Goal: Task Accomplishment & Management: Manage account settings

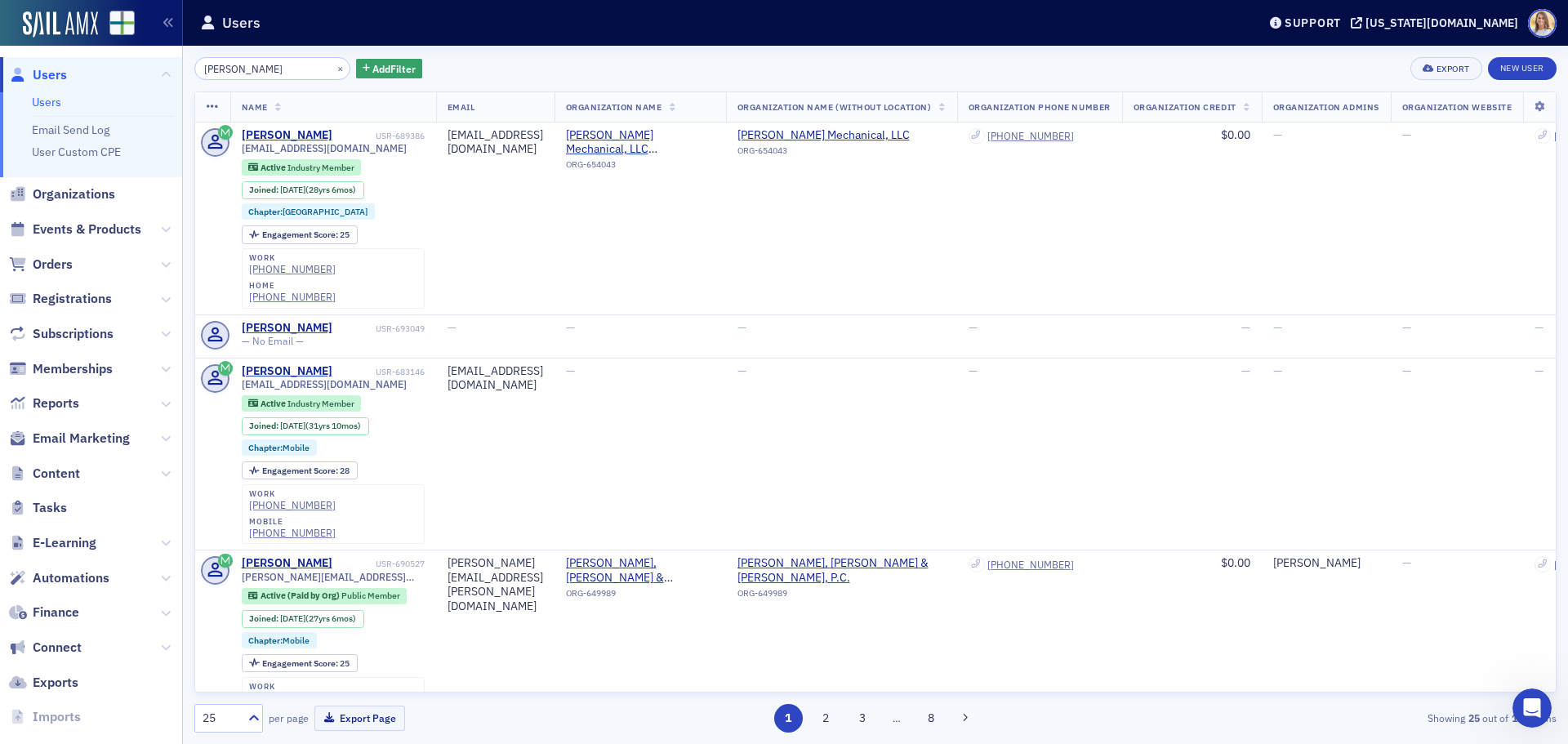
scroll to position [207, 0]
click at [64, 259] on span "Orders" at bounding box center [52, 264] width 40 height 18
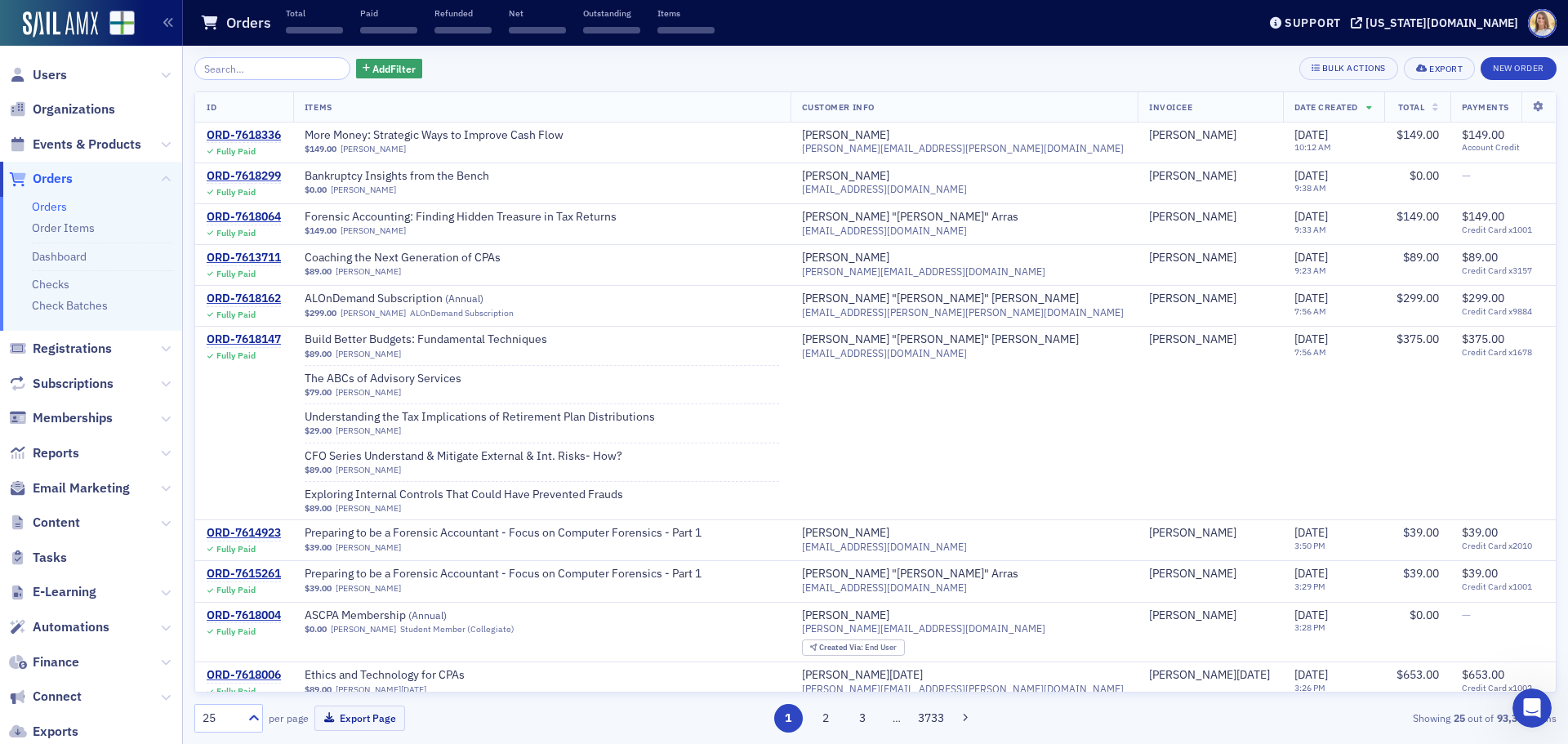
drag, startPoint x: 259, startPoint y: 98, endPoint x: 259, endPoint y: 75, distance: 23.0
click at [259, 75] on input "search" at bounding box center [272, 69] width 156 height 23
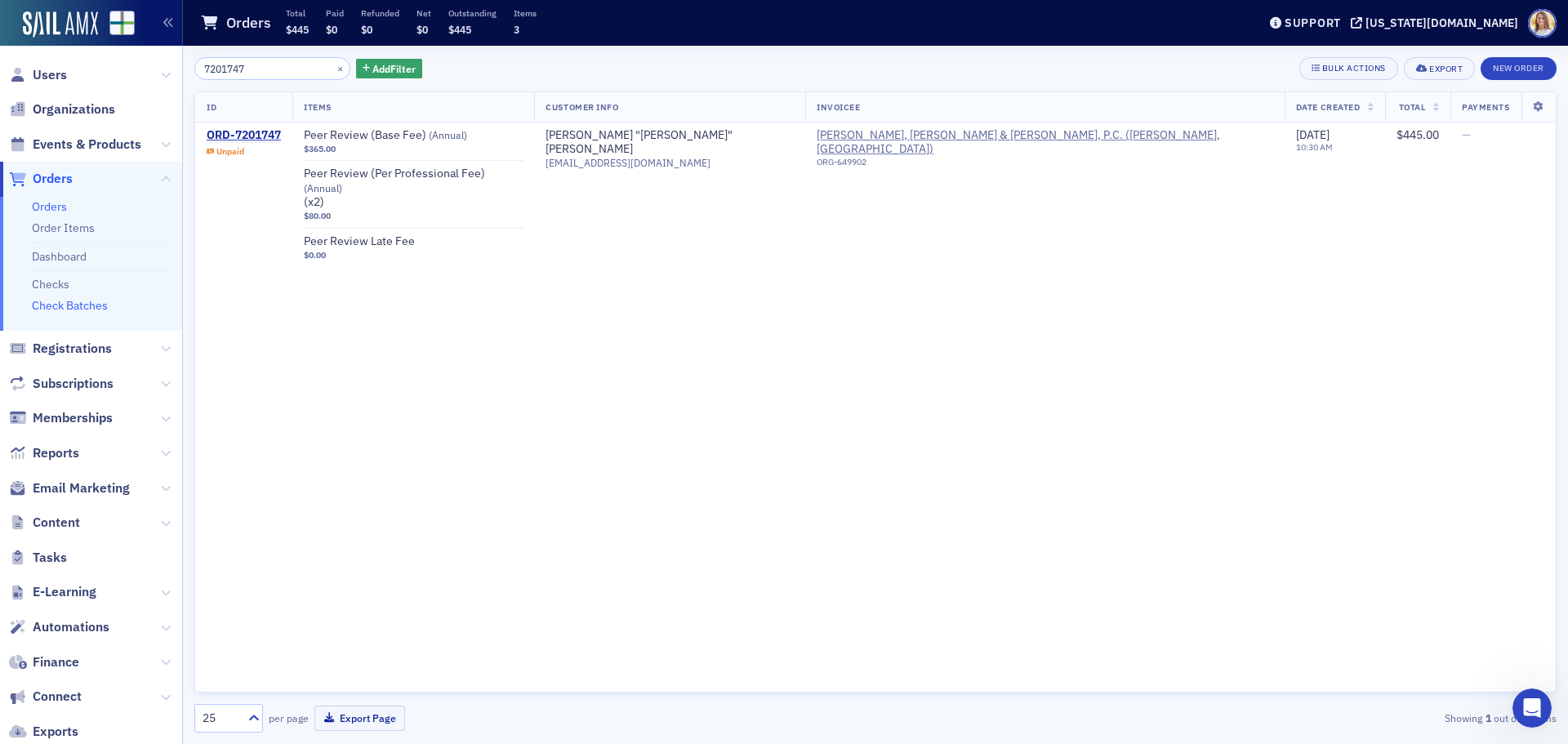
type input "7201747"
click at [60, 301] on link "Check Batches" at bounding box center [70, 306] width 76 height 15
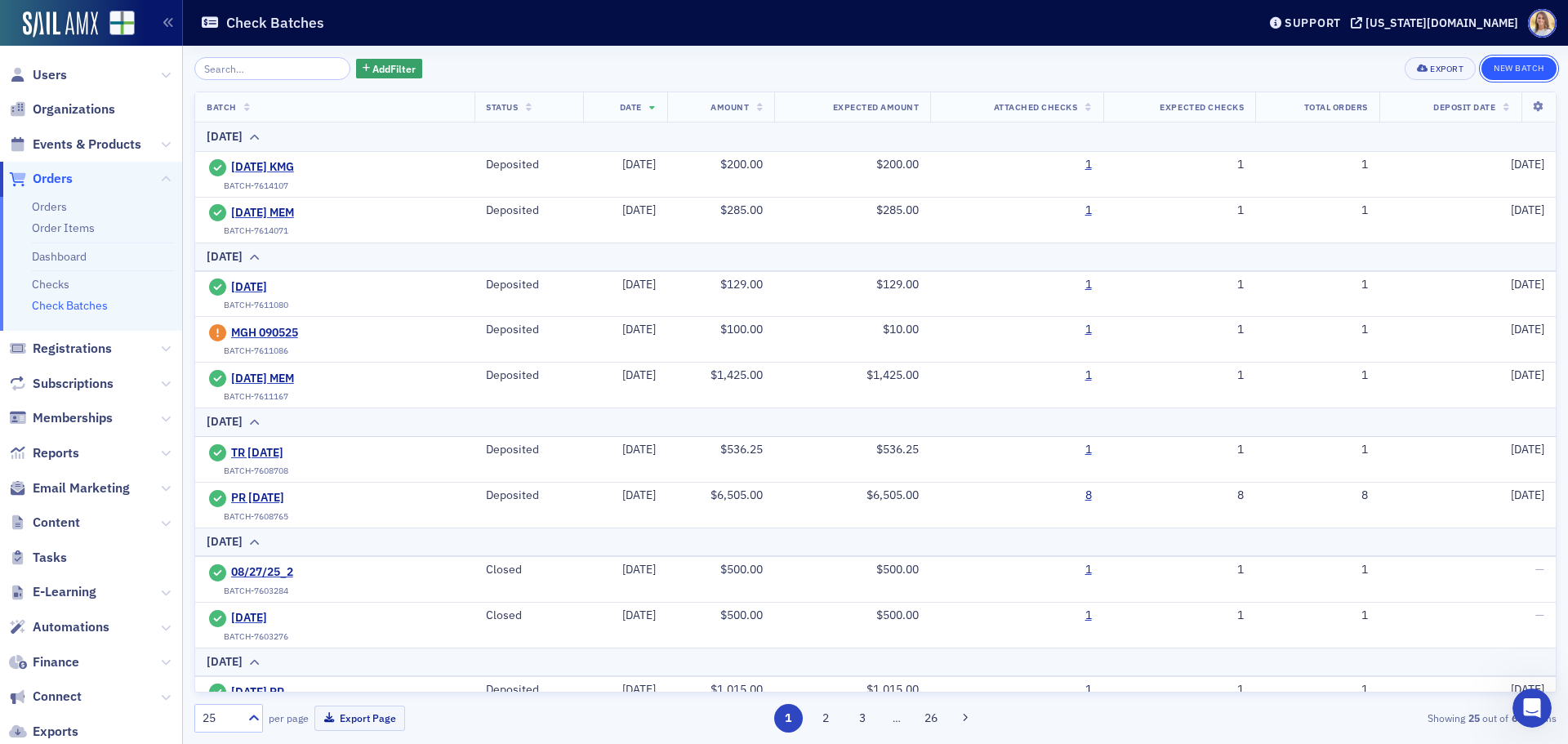
click at [1516, 64] on button "New Batch" at bounding box center [1519, 69] width 75 height 23
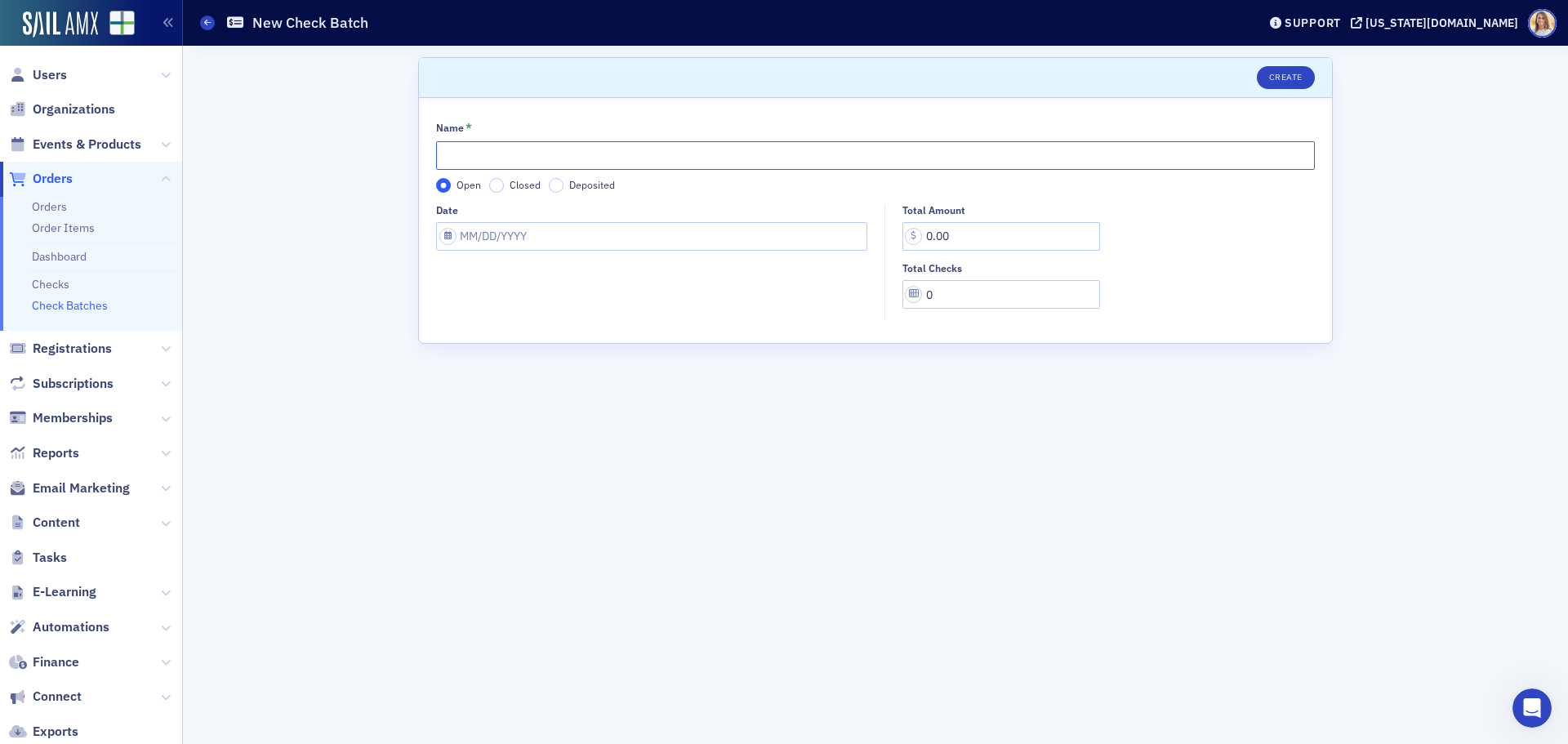
click at [468, 153] on input "Name *" at bounding box center [876, 155] width 879 height 29
type input "[DATE] PR"
click at [521, 229] on input "Date" at bounding box center [652, 236] width 431 height 29
select select "8"
select select "2025"
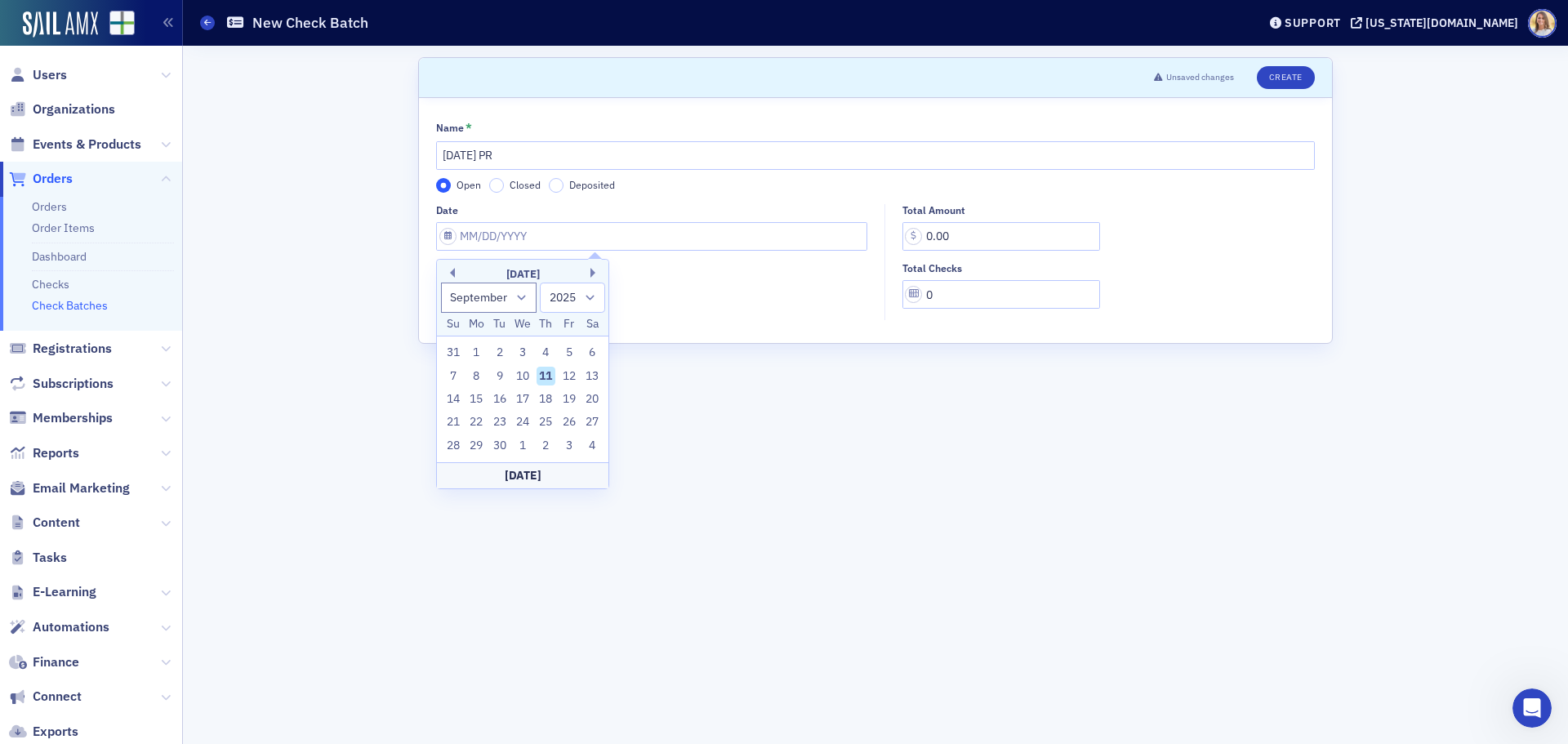
click at [545, 369] on div "11" at bounding box center [546, 376] width 20 height 20
type input "[DATE]"
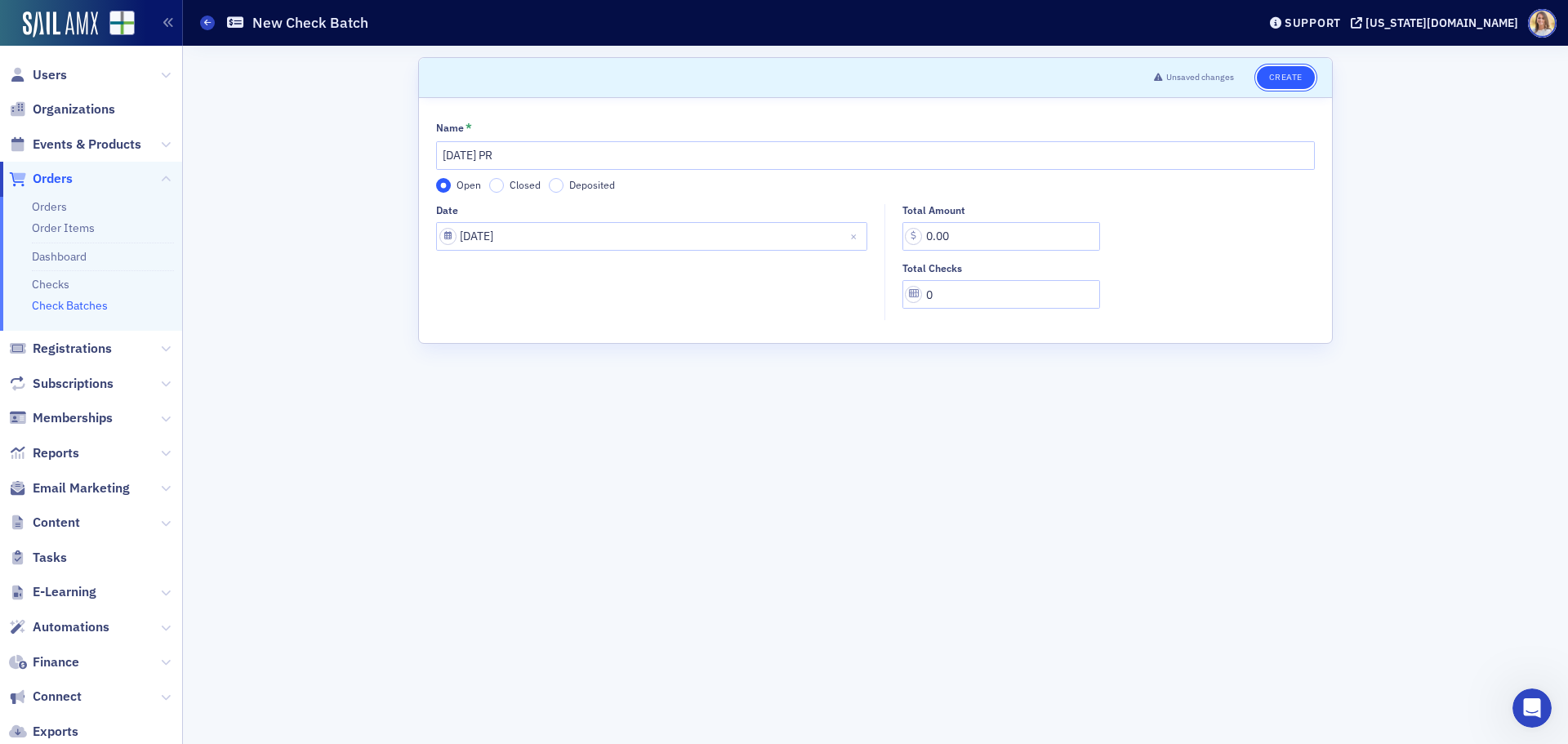
click at [1273, 80] on button "Create" at bounding box center [1285, 77] width 58 height 23
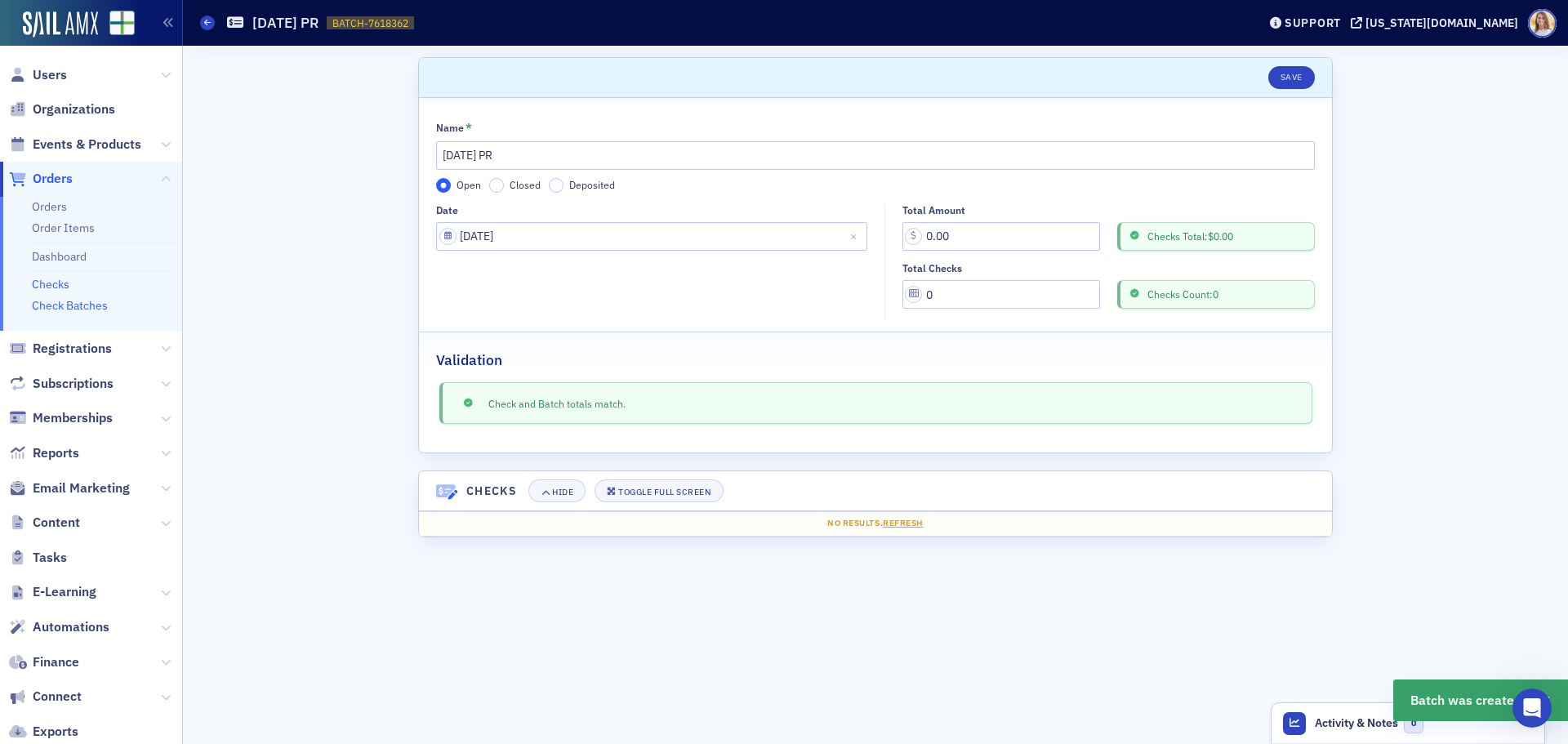
click at [64, 281] on link "Checks" at bounding box center [50, 284] width 37 height 15
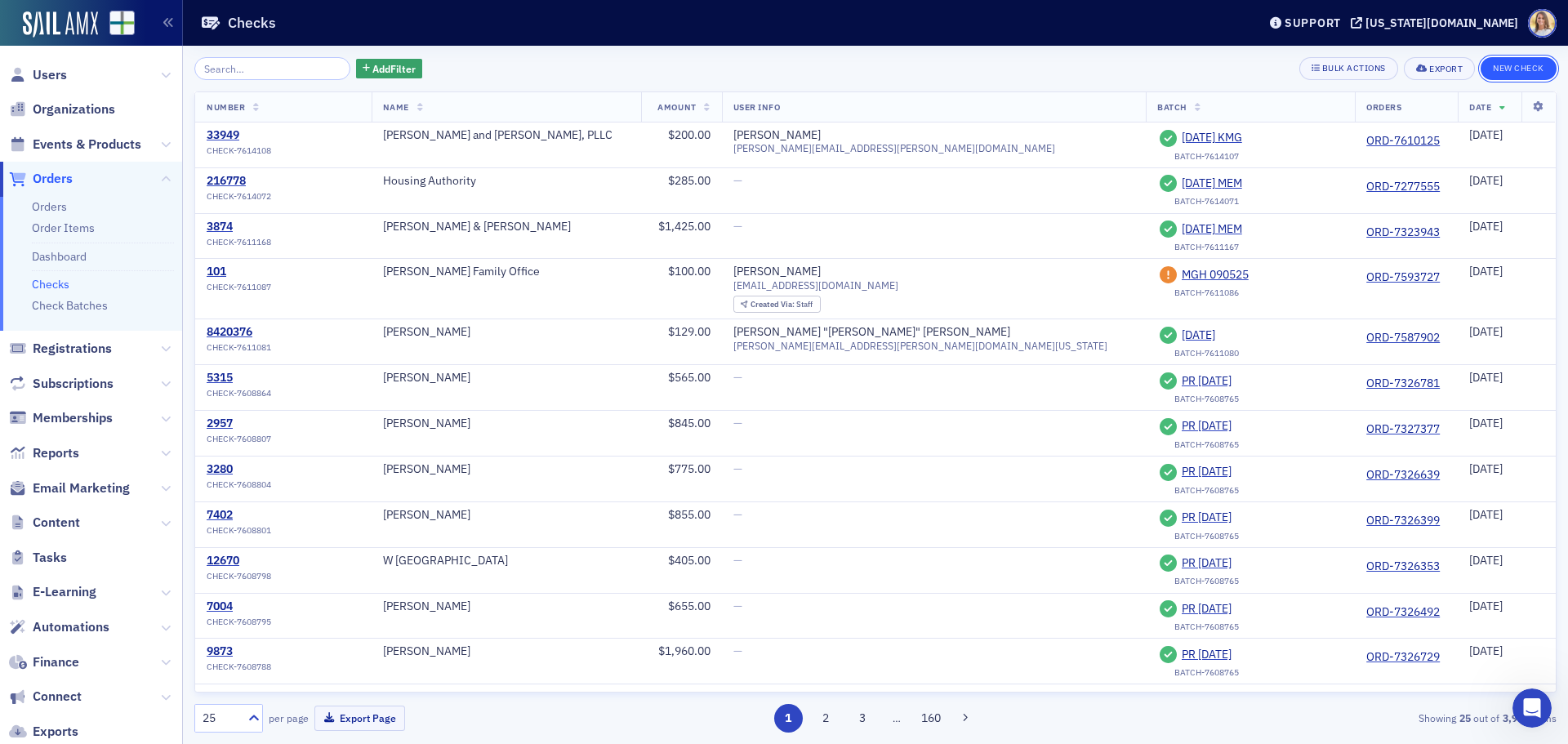
click at [1496, 65] on button "New Check" at bounding box center [1519, 69] width 76 height 23
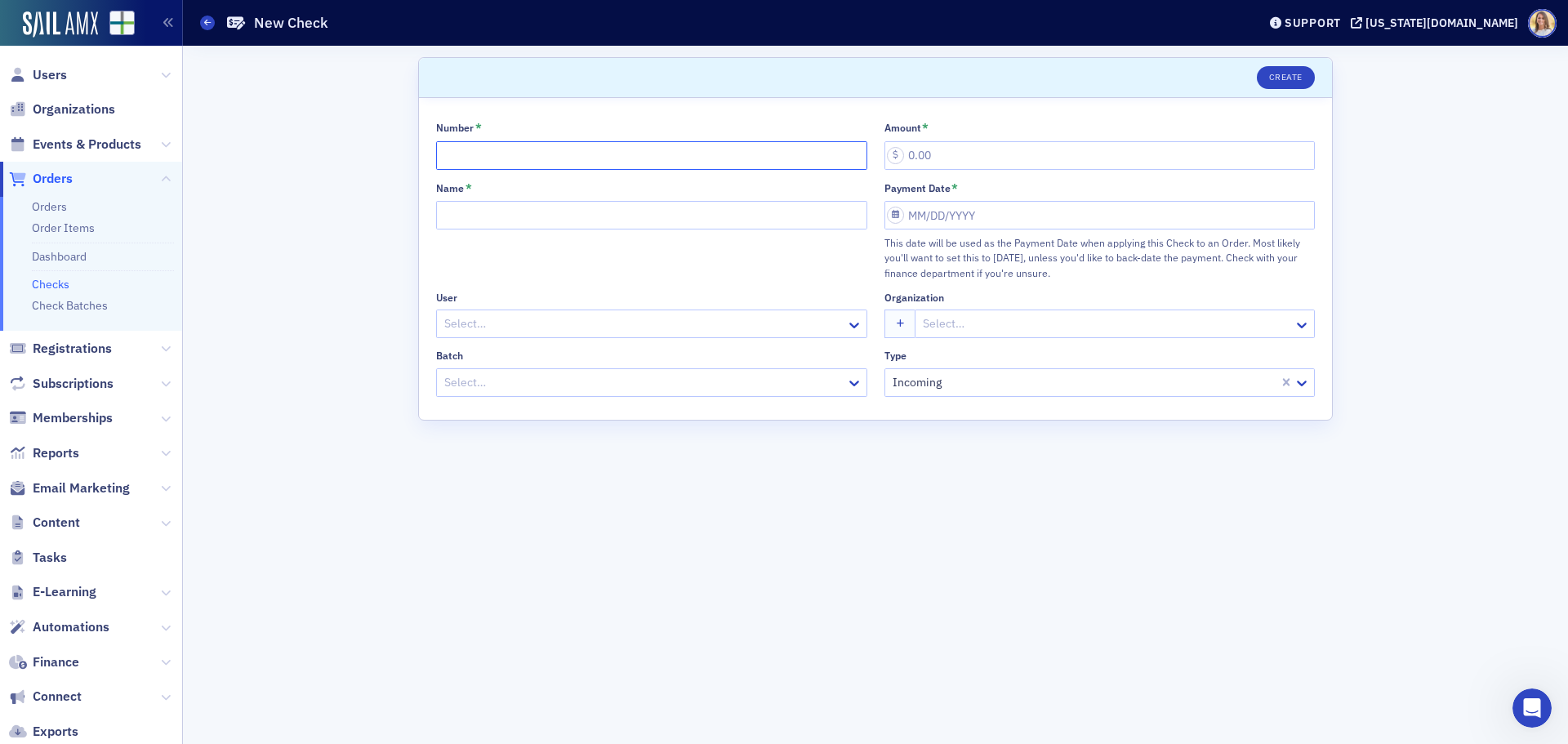
click at [515, 145] on input "Number *" at bounding box center [652, 155] width 431 height 29
type input "15990"
type input "445.00"
type input "[PERSON_NAME] [PERSON_NAME]"
select select "8"
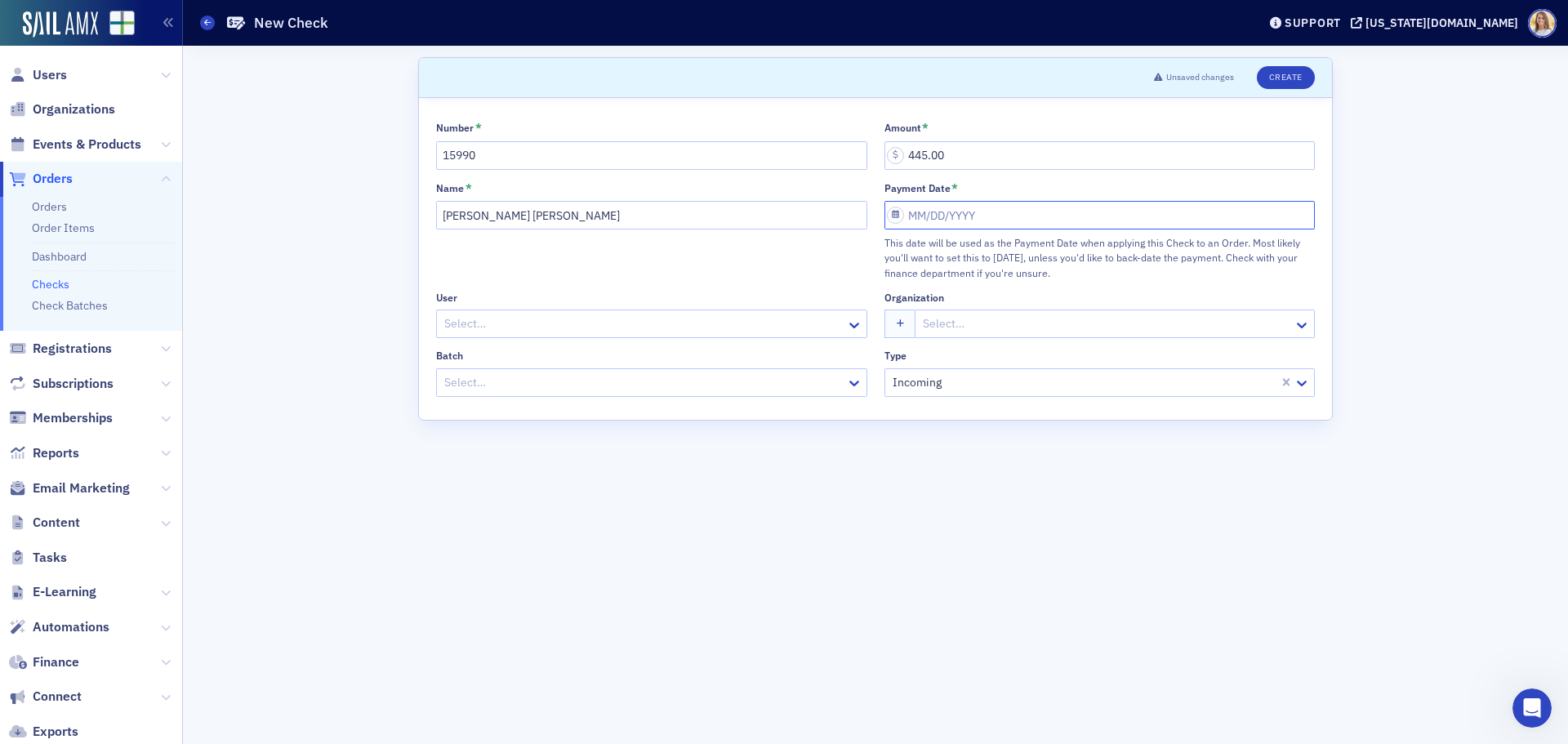
select select "2025"
click at [987, 347] on div "11" at bounding box center [995, 355] width 20 height 20
type input "[DATE]"
click at [770, 380] on div at bounding box center [643, 383] width 402 height 20
type input "9-11"
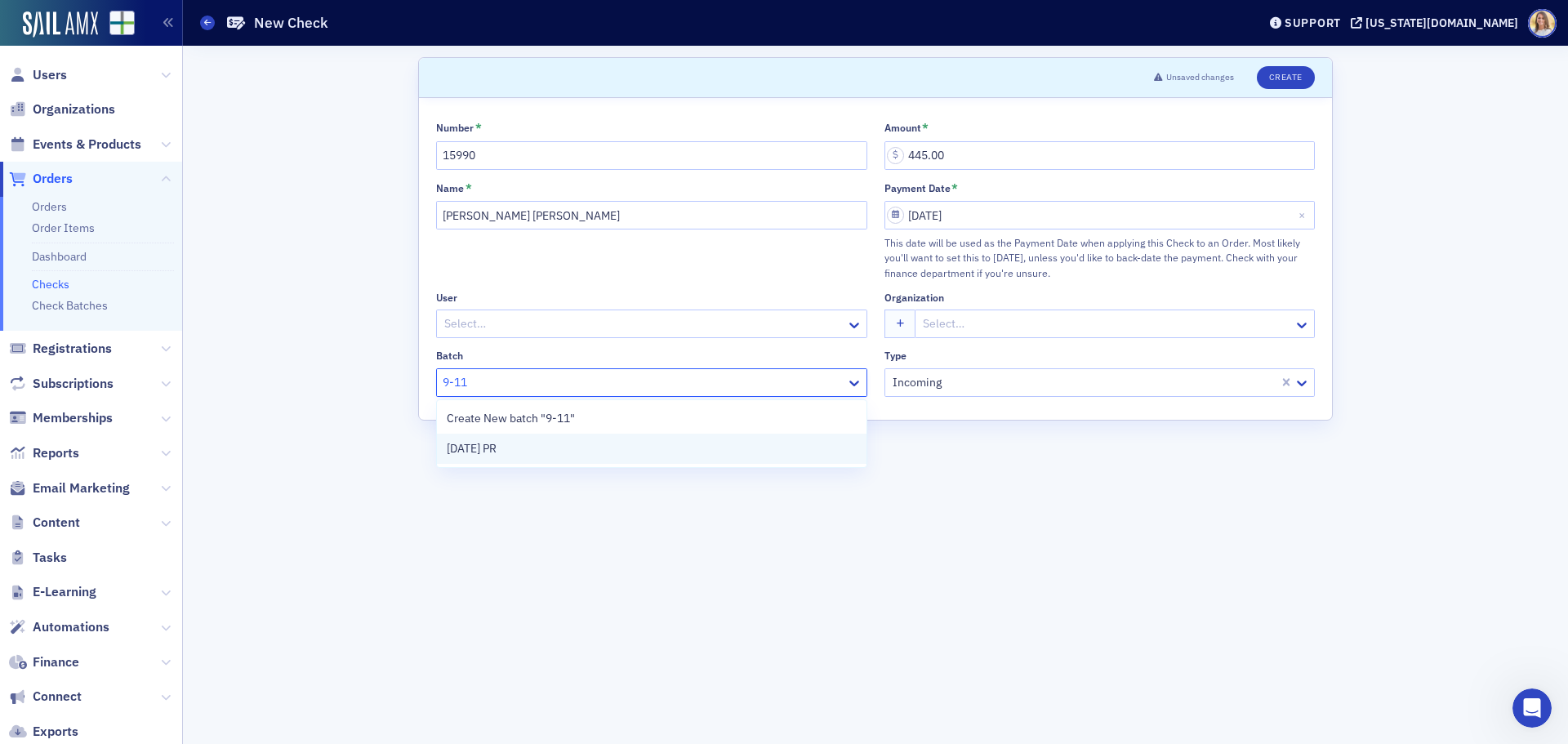
click at [697, 441] on div "[DATE] PR" at bounding box center [652, 449] width 410 height 17
click at [1271, 80] on button "Create" at bounding box center [1285, 77] width 58 height 23
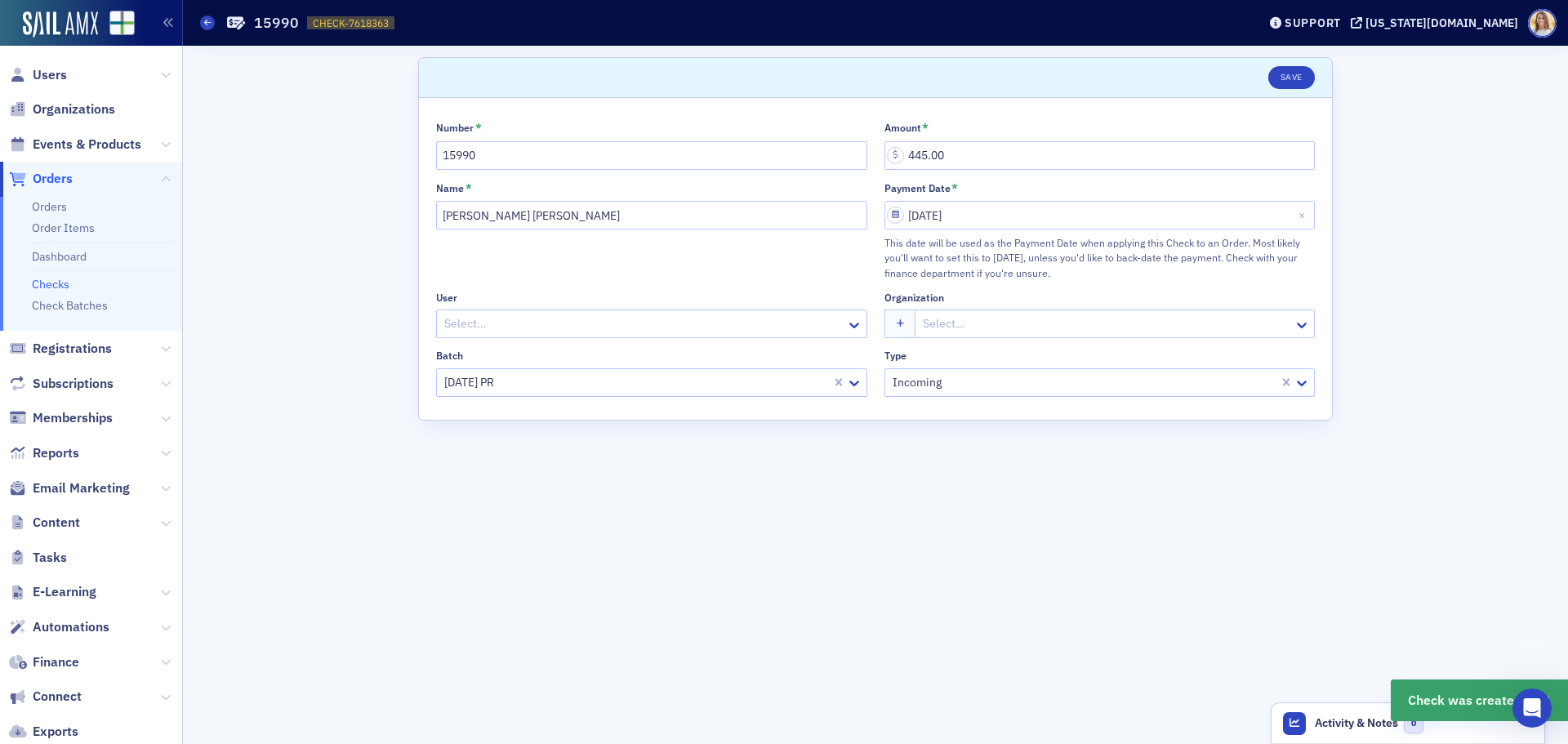
click at [343, 21] on span "CHECK-7618363" at bounding box center [351, 23] width 76 height 14
copy span "CHECK-7618363 7618363"
click at [50, 176] on span "Orders" at bounding box center [52, 178] width 40 height 18
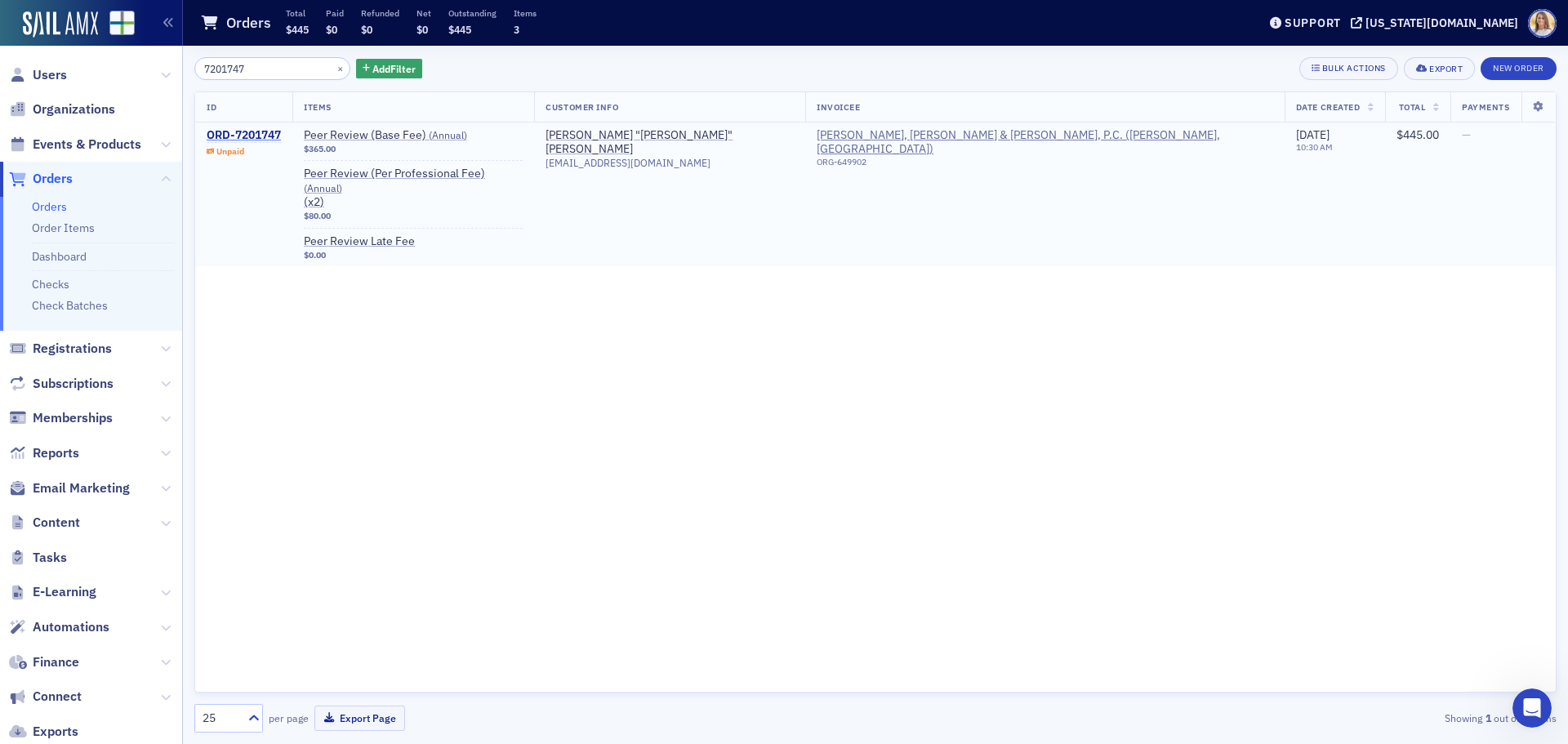
click at [256, 134] on div "ORD-7201747" at bounding box center [244, 136] width 74 height 15
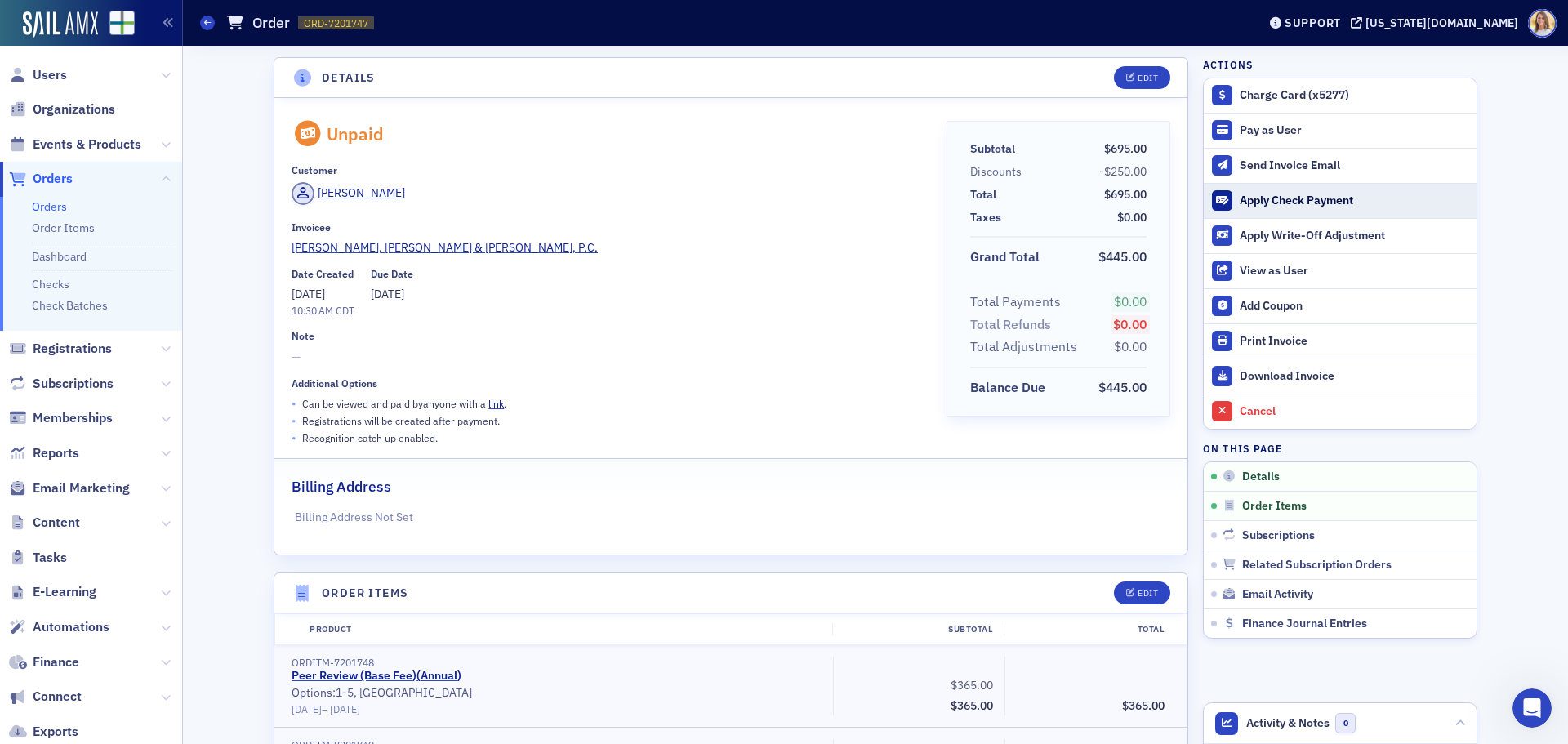
click at [1337, 206] on div "Apply Check Payment" at bounding box center [1354, 201] width 229 height 15
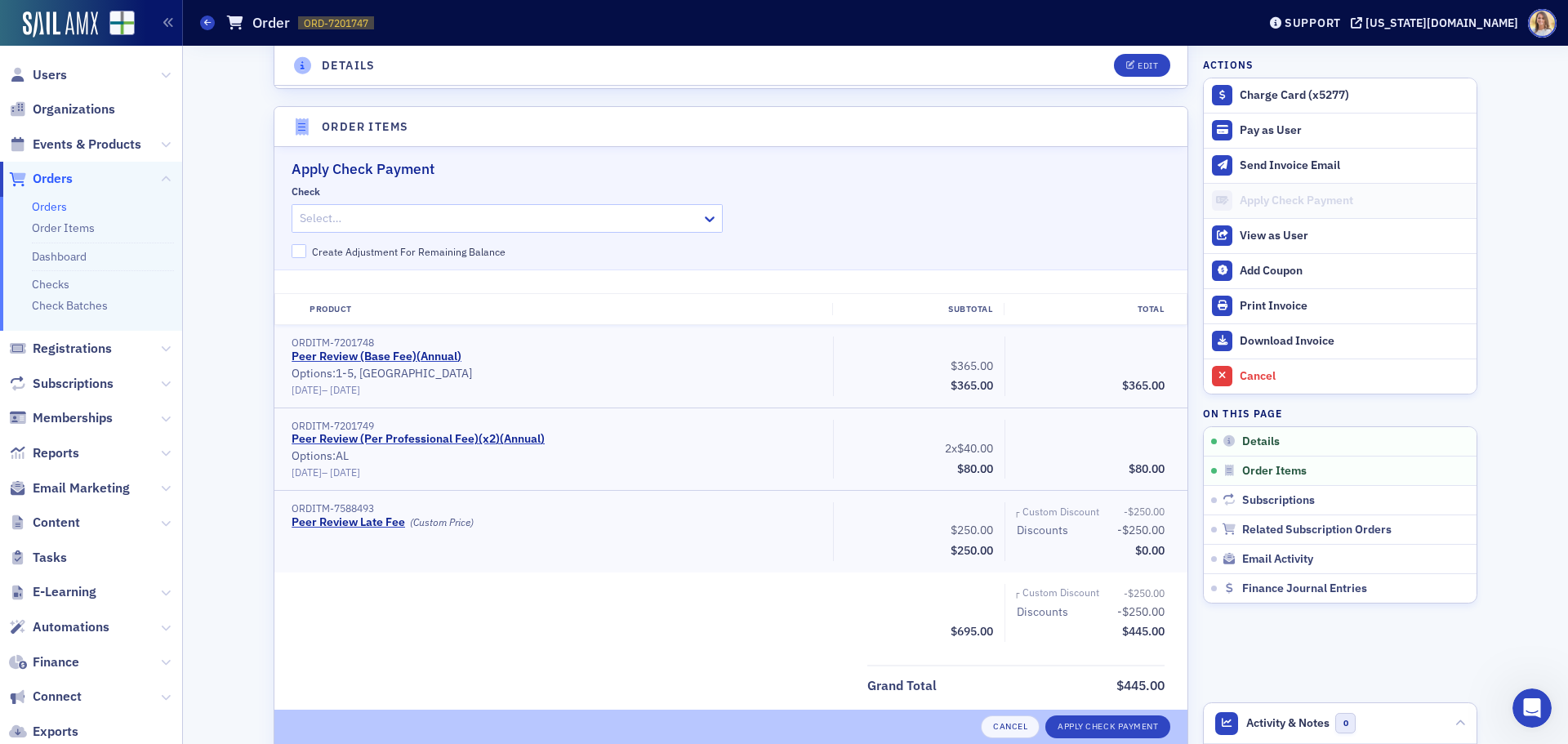
scroll to position [518, 0]
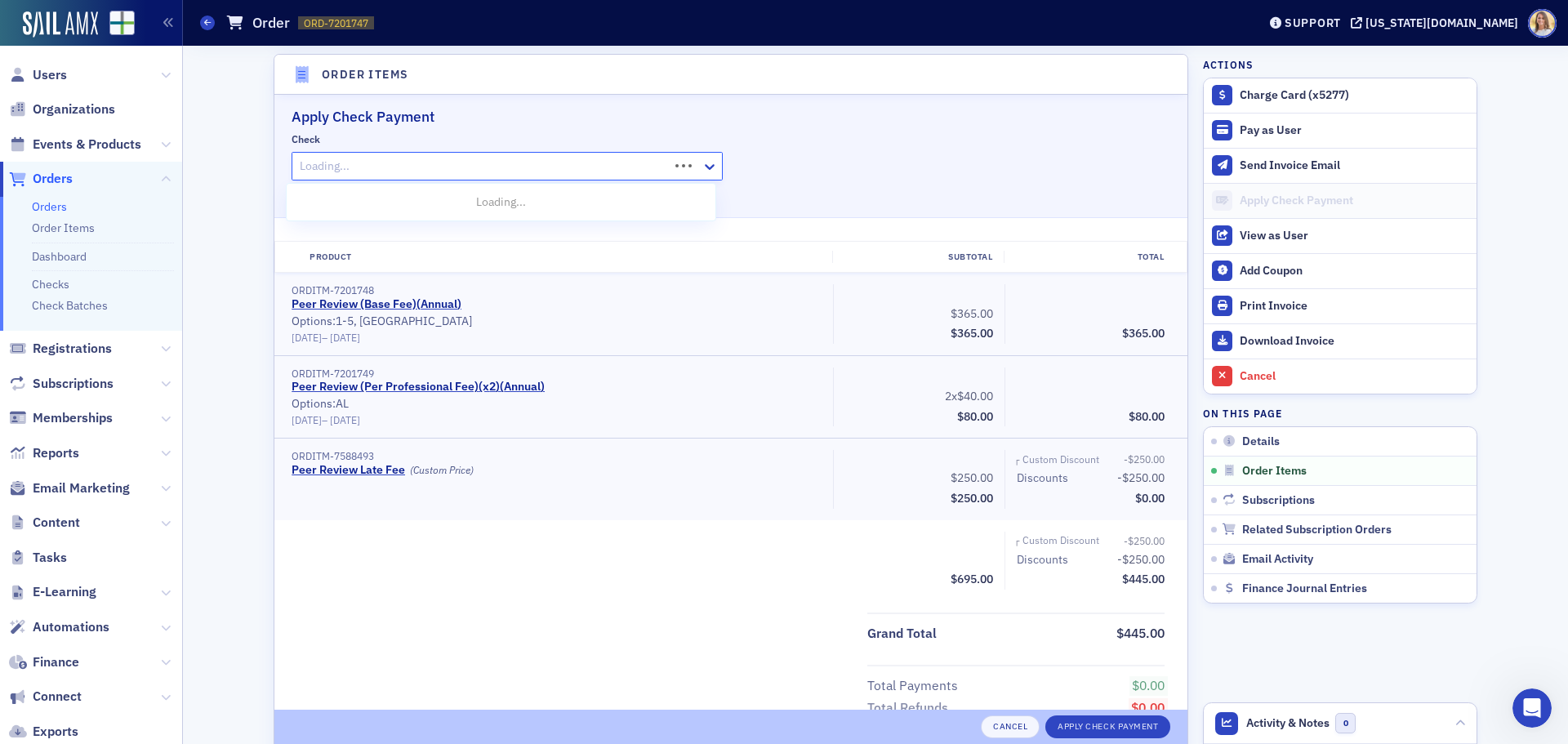
click at [470, 168] on div at bounding box center [482, 166] width 369 height 20
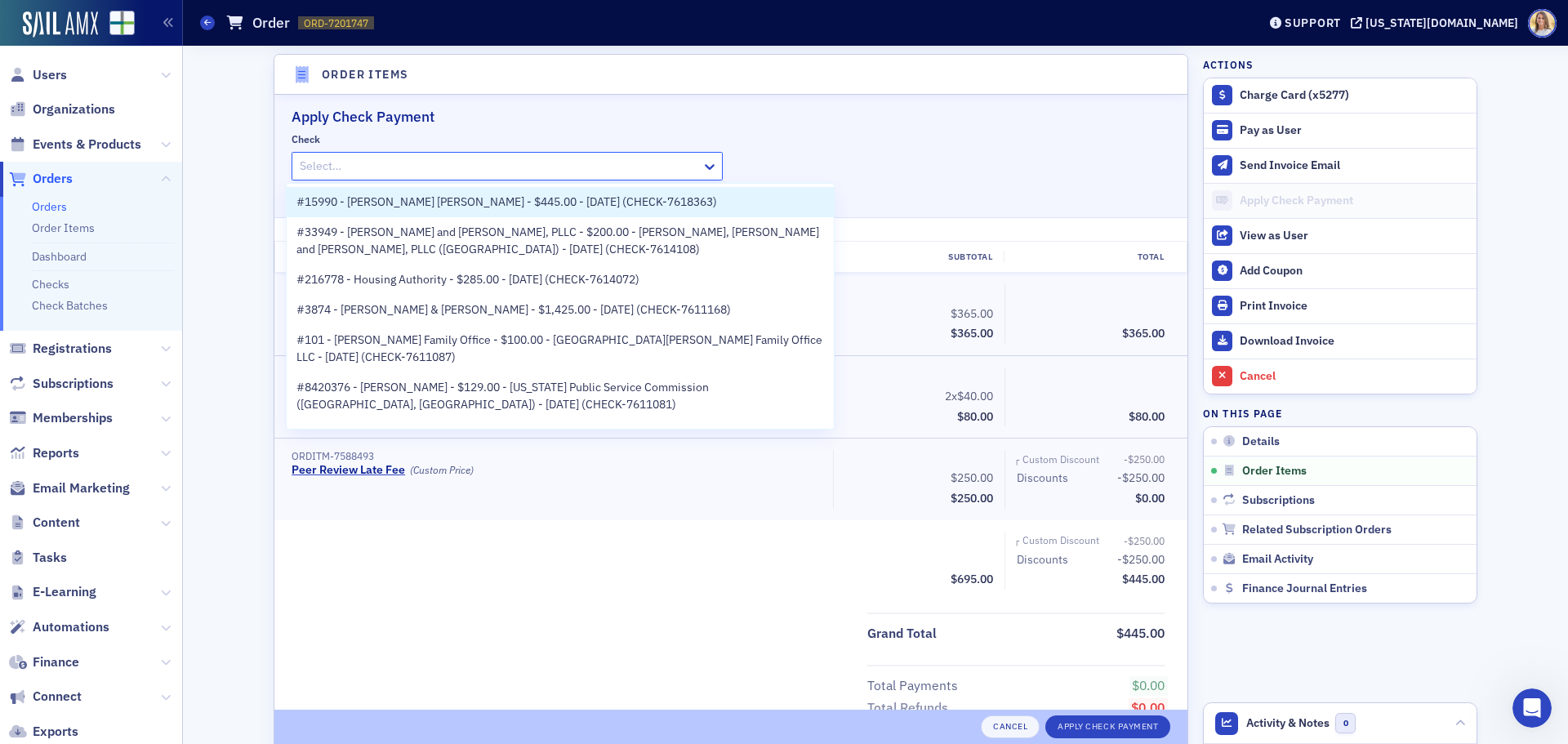
paste input "CHECK-7618363"
type input "CHECK-7618363"
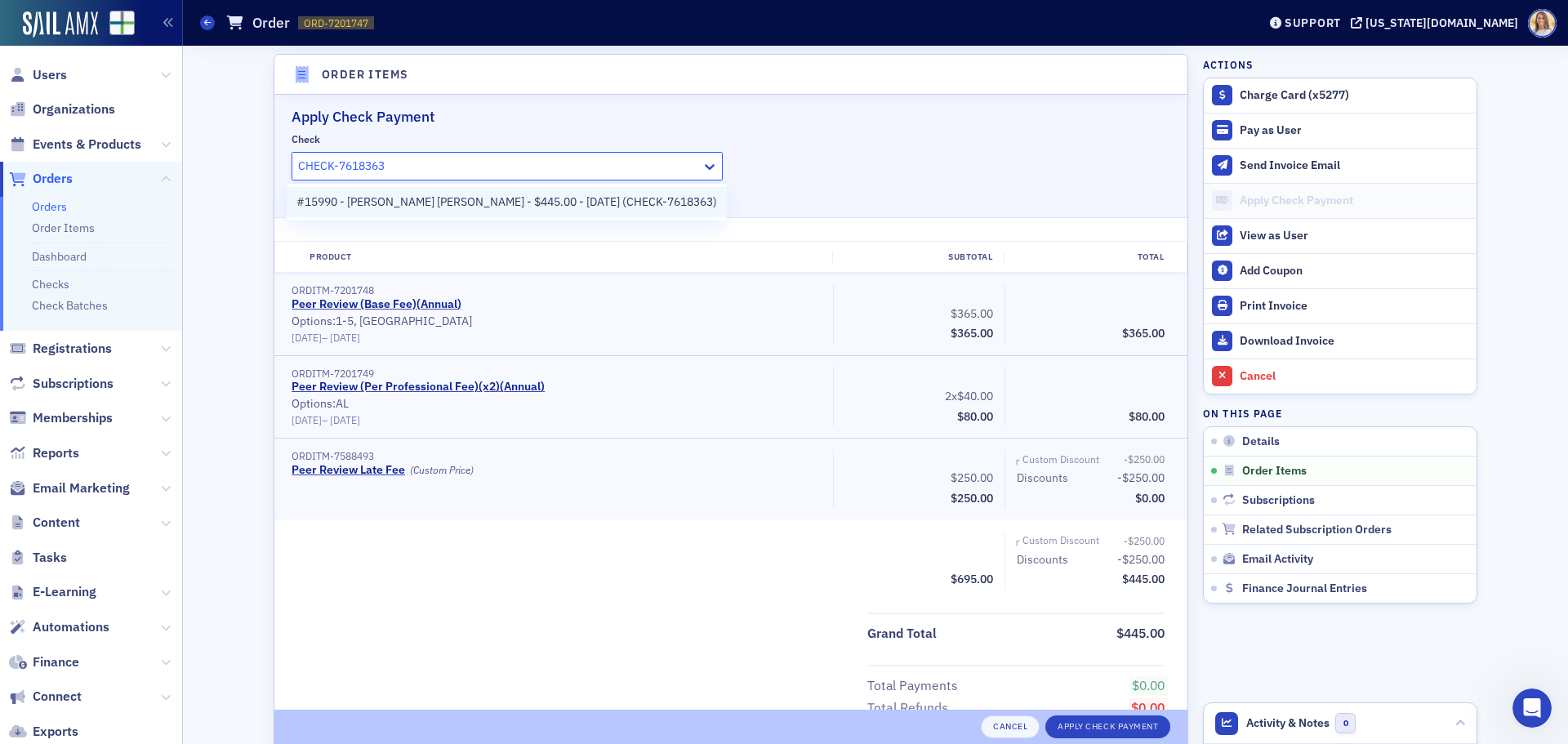
click at [484, 191] on div "#15990 - Waller Crook - $445.00 - 9/11/2025 (CHECK-7618363)" at bounding box center [507, 202] width 441 height 31
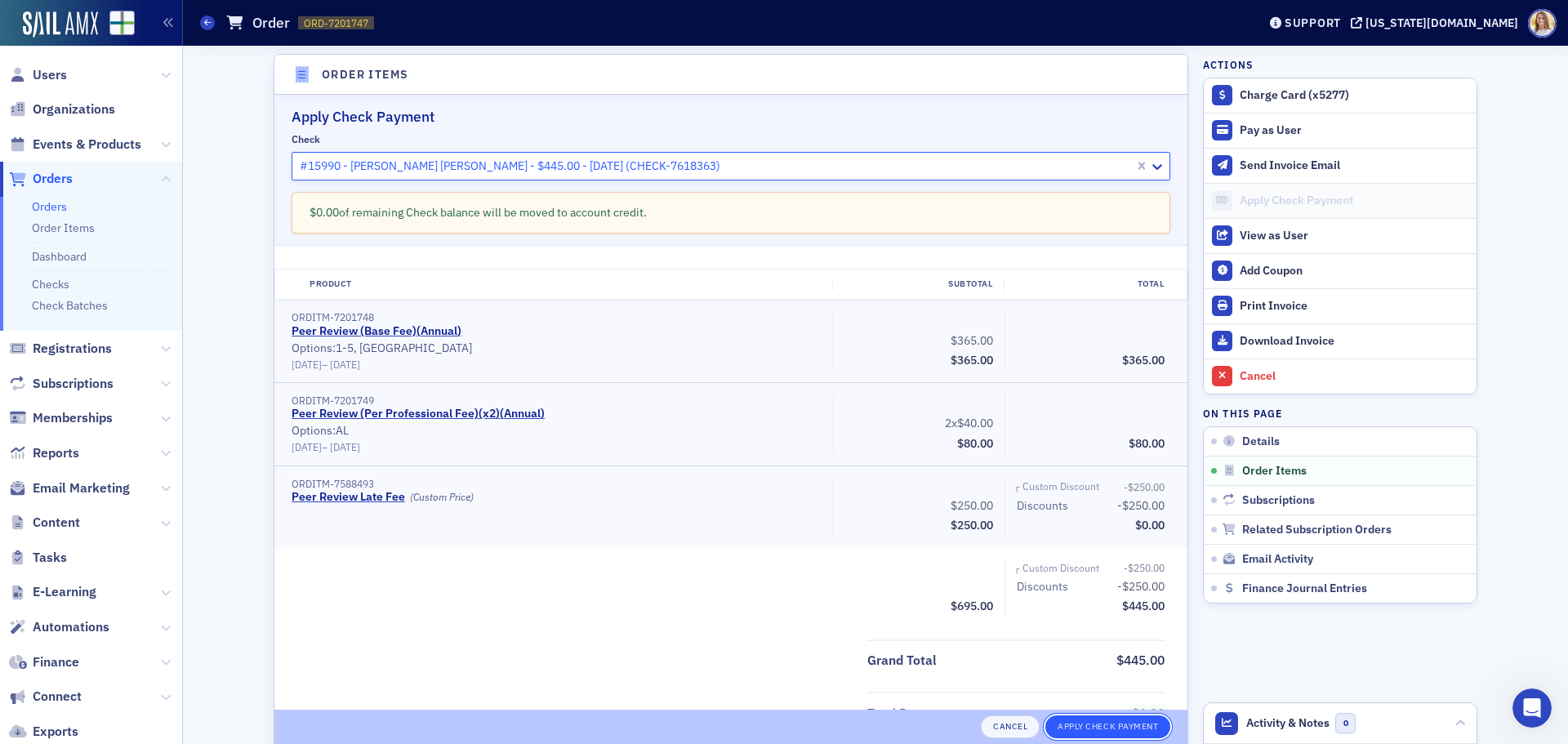
click at [1143, 728] on button "Apply Check Payment" at bounding box center [1108, 726] width 125 height 23
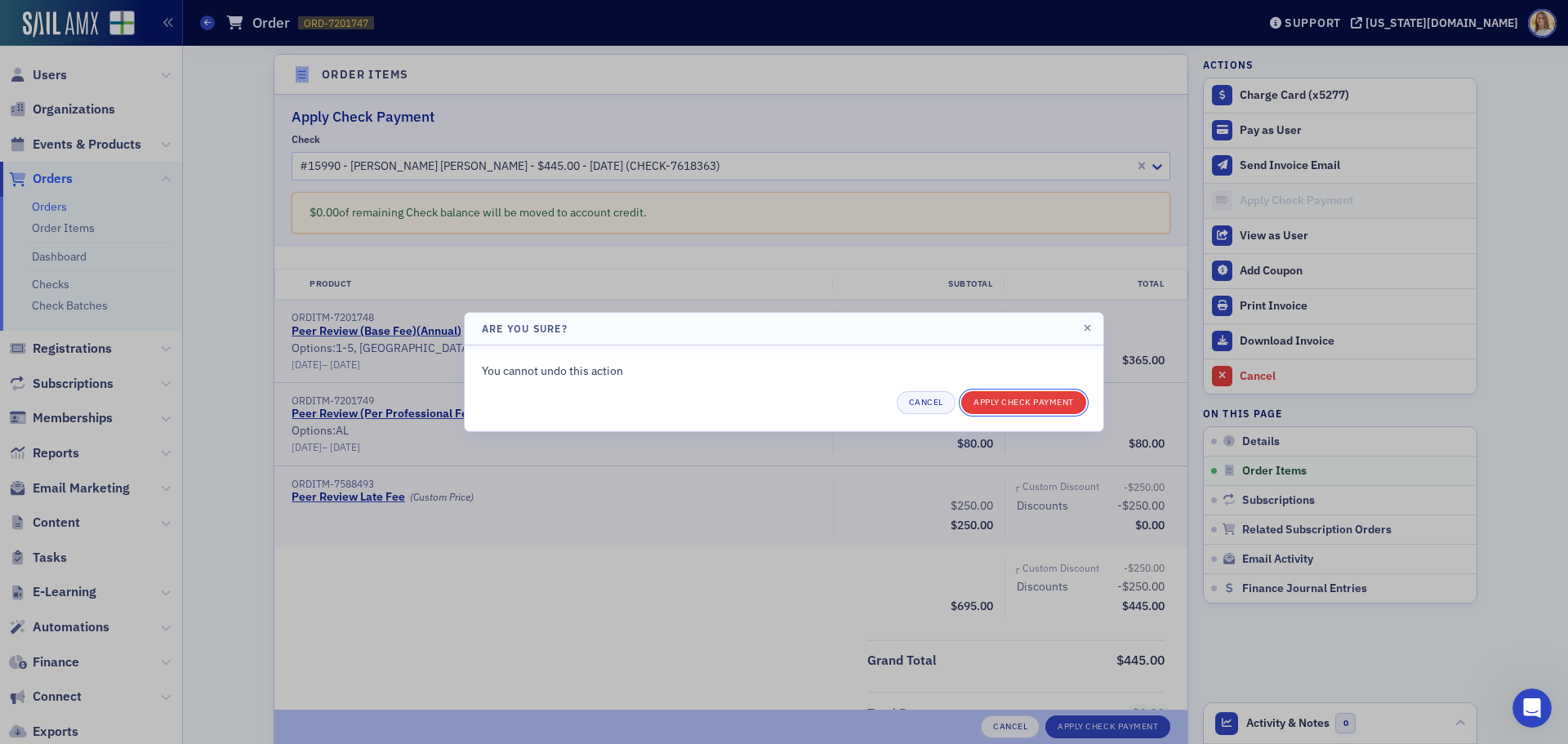
click at [1008, 405] on button "Apply Check Payment" at bounding box center [1023, 402] width 125 height 23
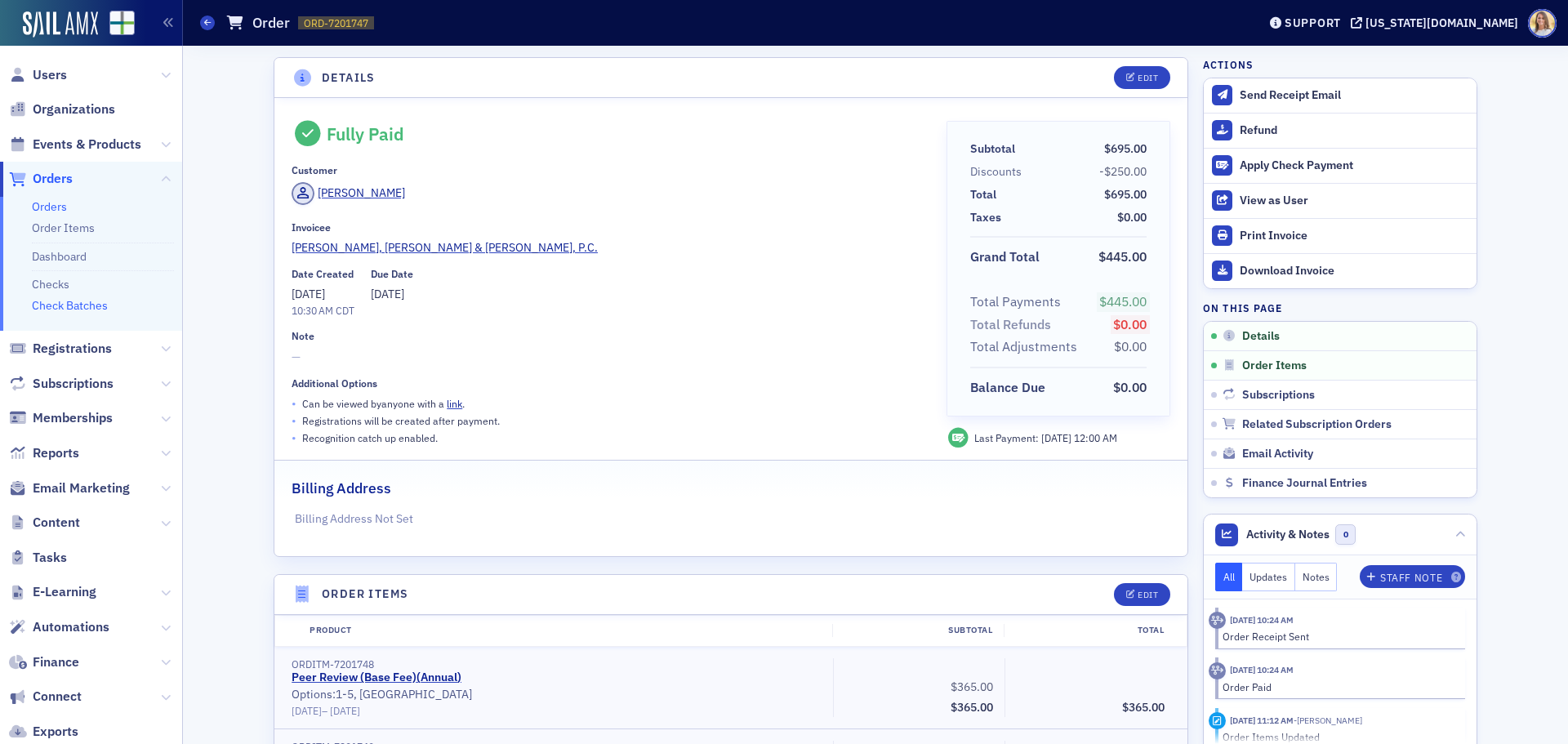
click at [72, 307] on link "Check Batches" at bounding box center [70, 306] width 76 height 15
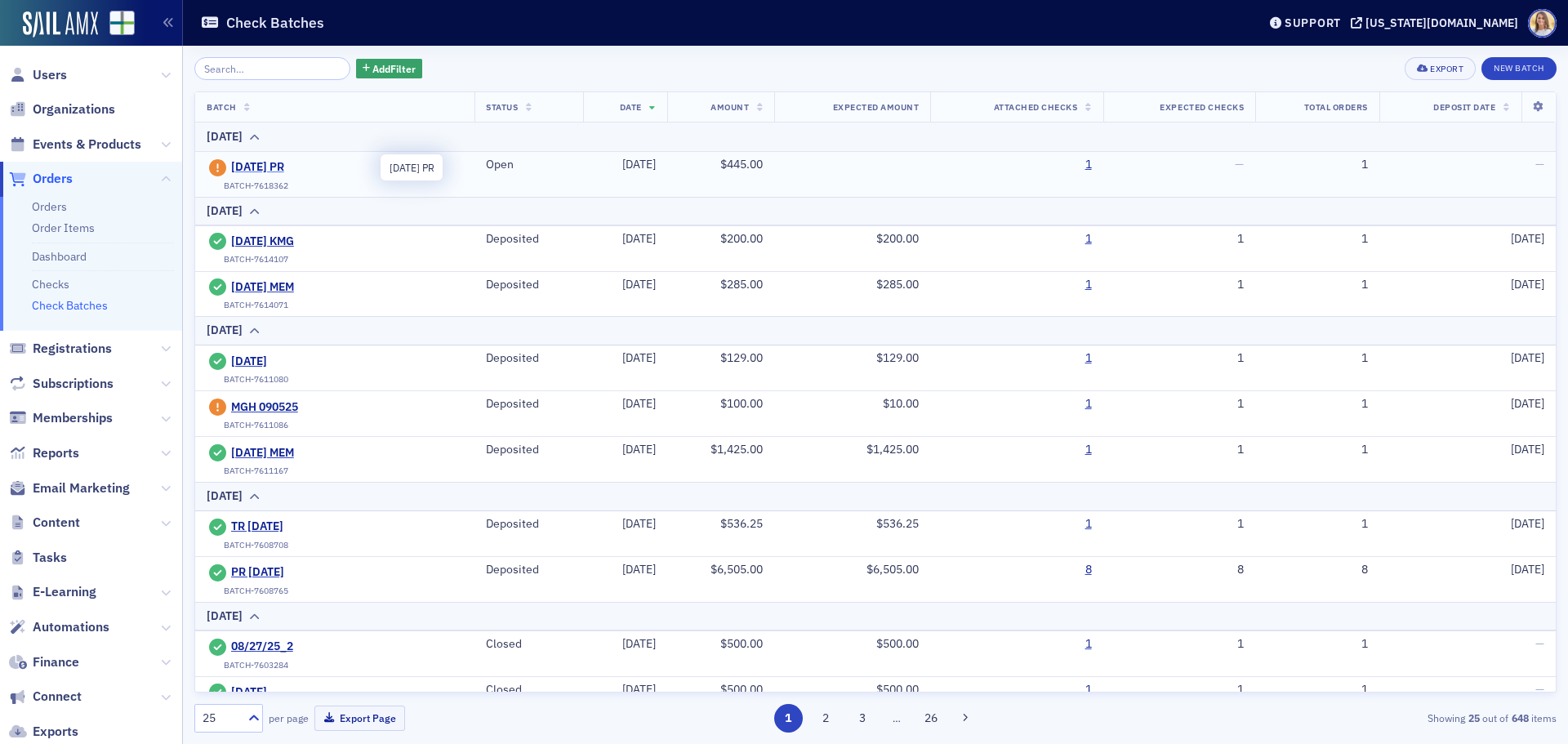
click at [282, 166] on span "[DATE] PR" at bounding box center [306, 167] width 149 height 15
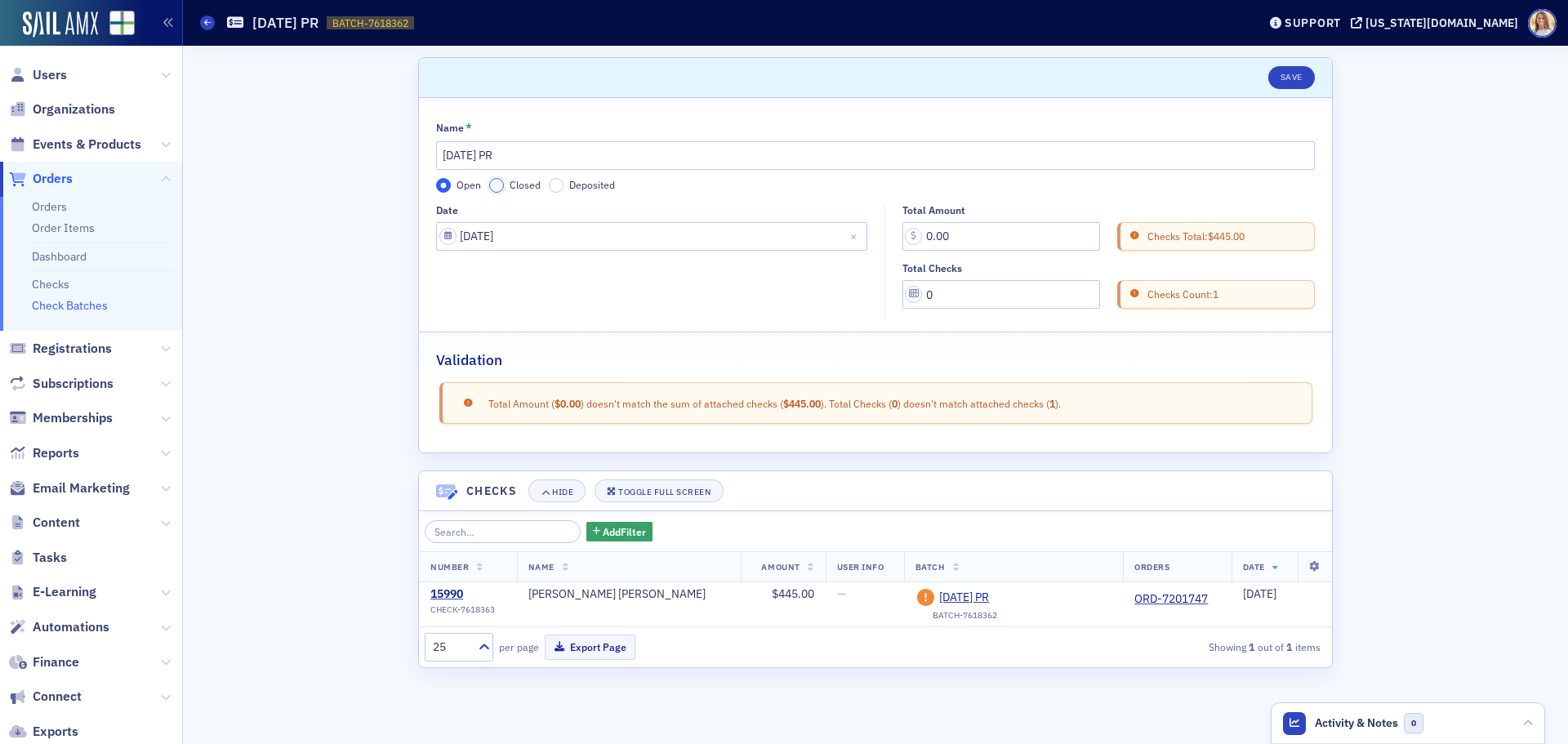
click at [500, 187] on input "Closed" at bounding box center [496, 186] width 15 height 15
click at [967, 216] on div "Total Amount 0.00" at bounding box center [1001, 228] width 198 height 46
click at [967, 226] on input "0.00" at bounding box center [1001, 236] width 198 height 29
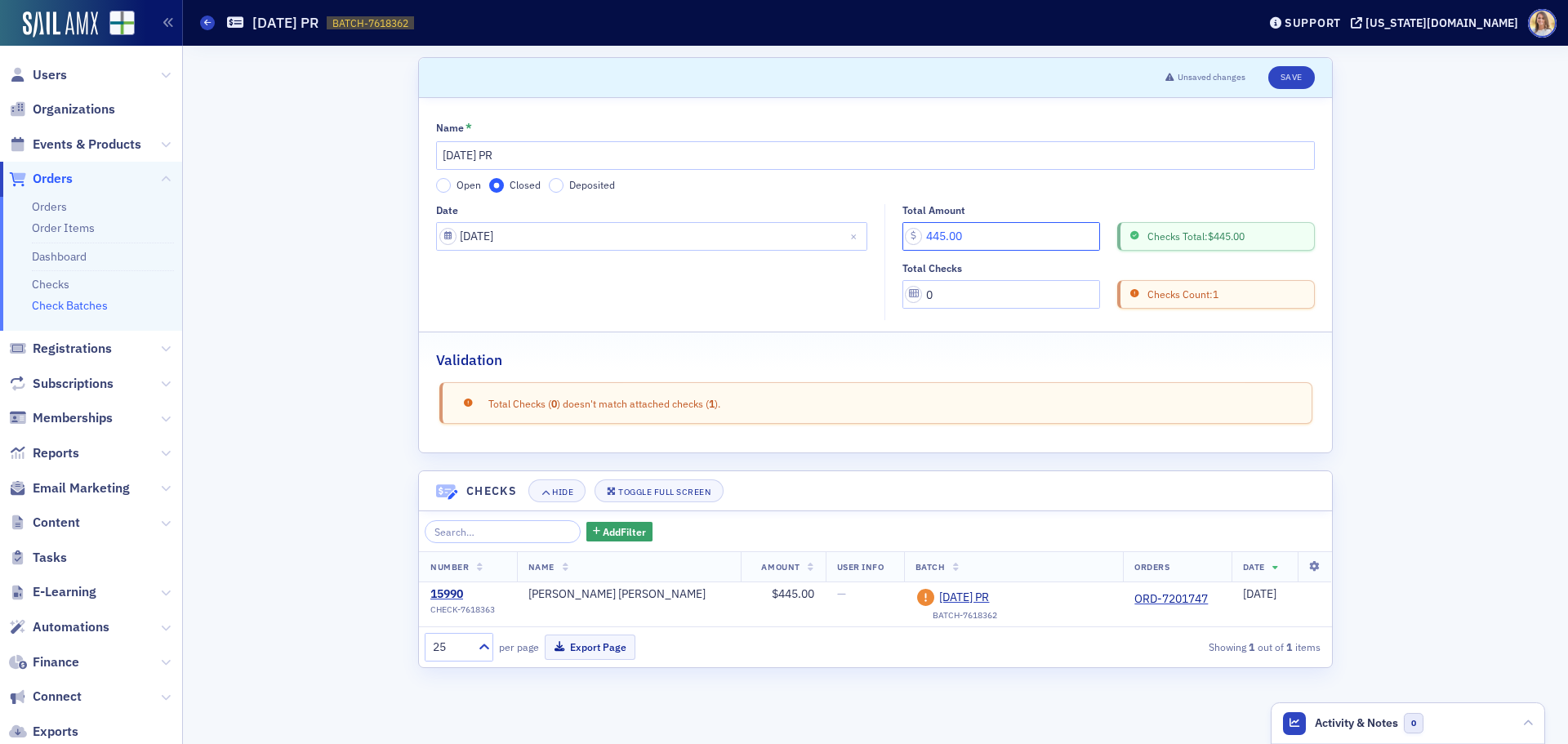
type input "445.00"
drag, startPoint x: 971, startPoint y: 293, endPoint x: 903, endPoint y: 300, distance: 68.4
click at [903, 300] on input "0" at bounding box center [1001, 294] width 198 height 29
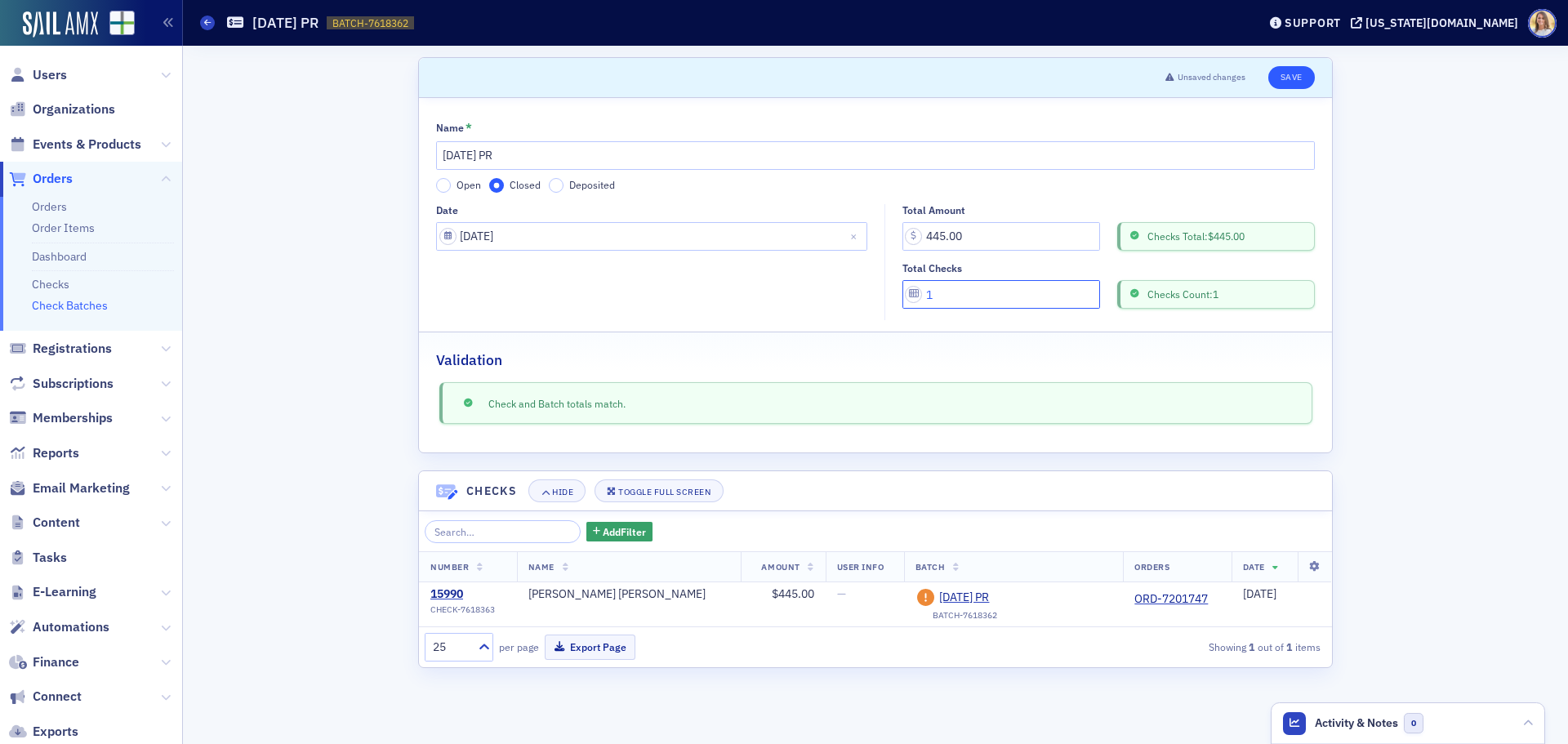
type input "1"
click at [1300, 79] on button "Save" at bounding box center [1292, 77] width 46 height 23
click at [622, 639] on button "Export Page" at bounding box center [590, 646] width 91 height 25
